Goal: Complete application form: Complete application form

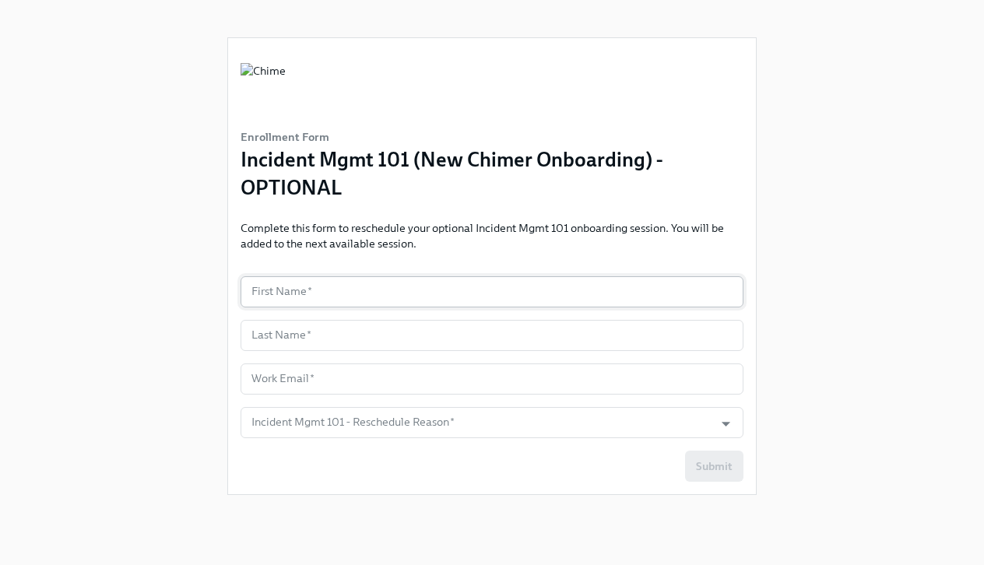
click at [428, 286] on input "text" at bounding box center [491, 291] width 503 height 31
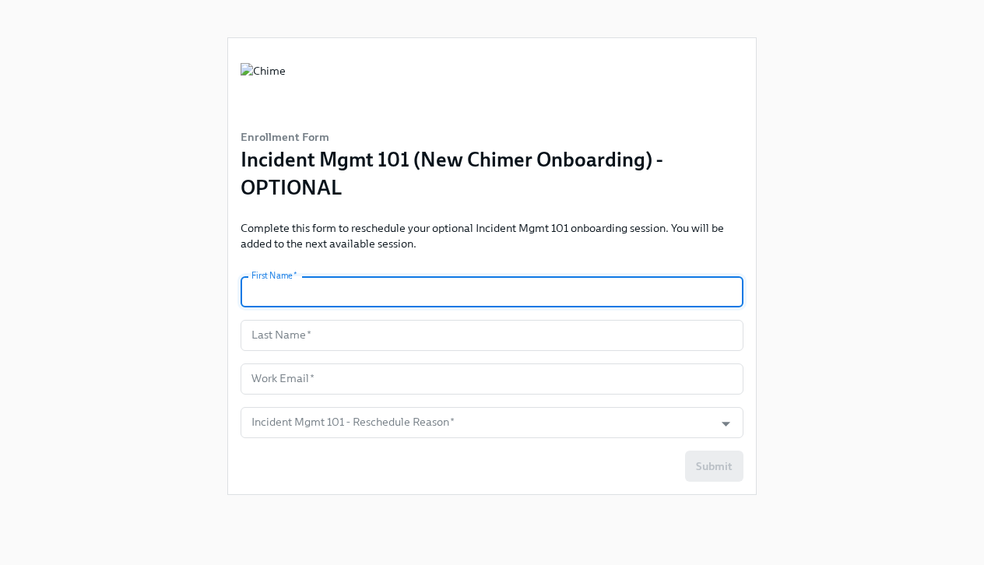
type input "[PERSON_NAME]"
type input "Salmassian"
type input "[PERSON_NAME][EMAIL_ADDRESS][PERSON_NAME][DOMAIN_NAME]"
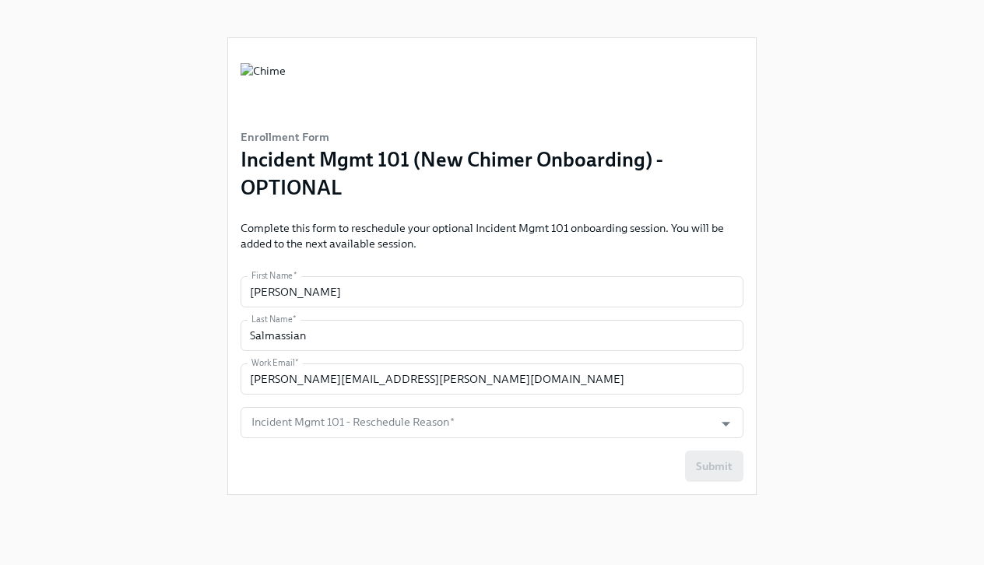
click at [414, 406] on form "First Name   * [PERSON_NAME] First Name * Last Name   * [PERSON_NAME] Last Name…" at bounding box center [491, 378] width 503 height 205
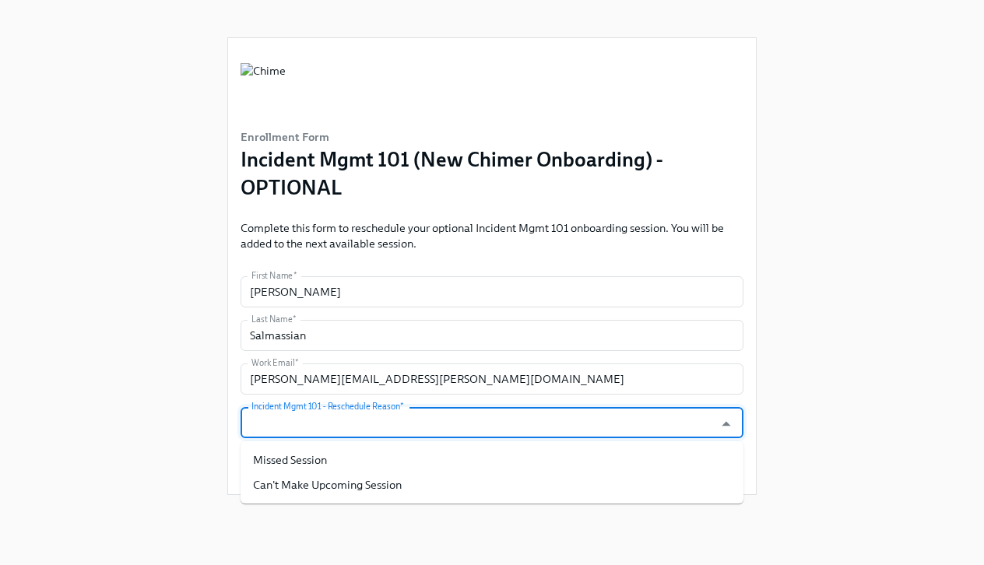
click at [414, 420] on input "Incident Mgmt 101 - Reschedule Reason   *" at bounding box center [477, 422] width 458 height 31
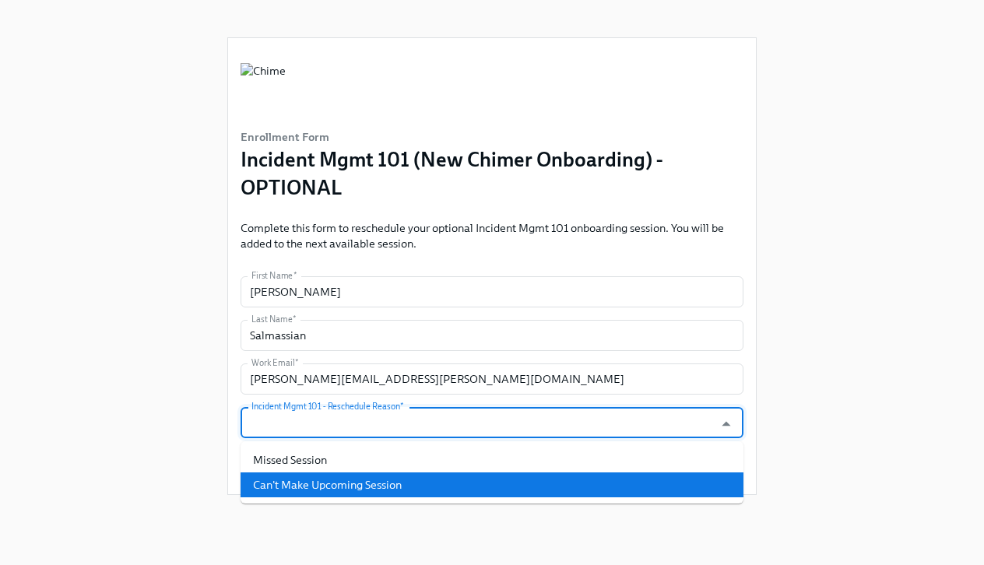
click at [412, 482] on li "Can't Make Upcoming Session" at bounding box center [491, 484] width 503 height 25
type input "Can't Make Upcoming Session"
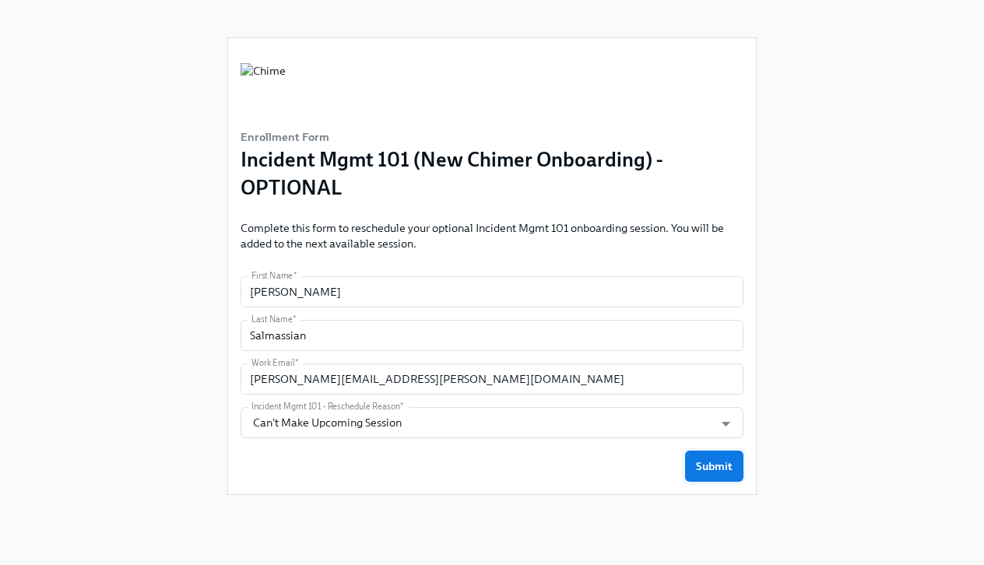
click at [726, 470] on span "Submit" at bounding box center [714, 466] width 37 height 16
